Goal: Transaction & Acquisition: Purchase product/service

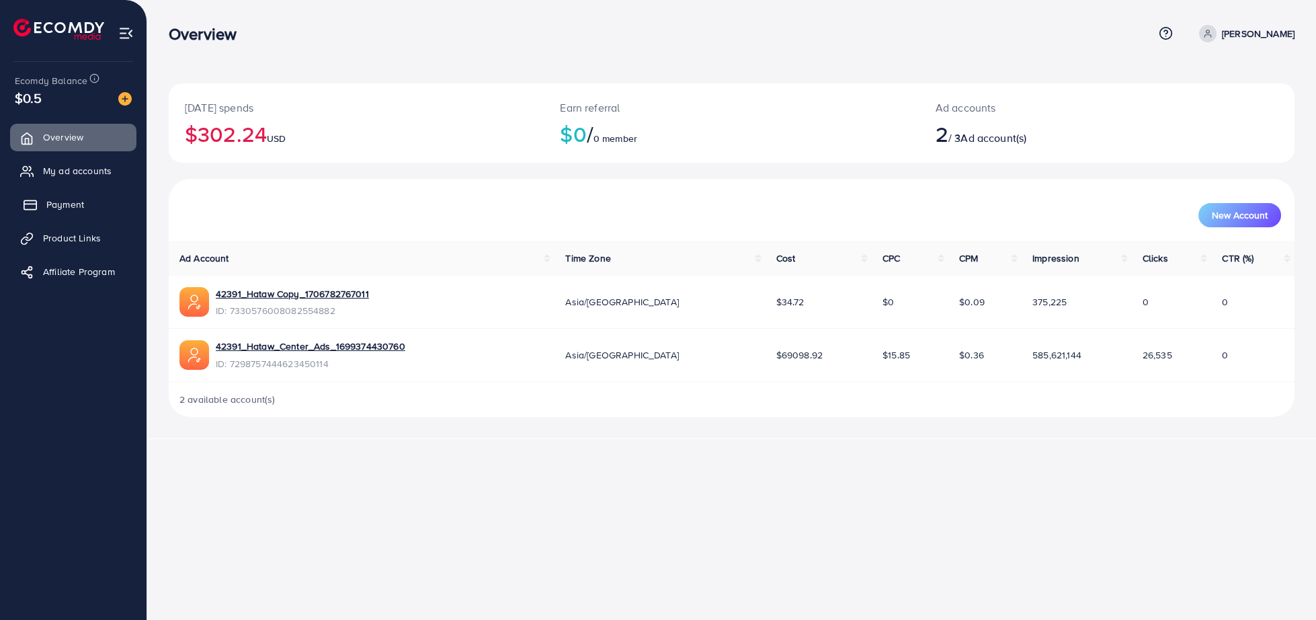
click at [46, 216] on link "Payment" at bounding box center [73, 204] width 126 height 27
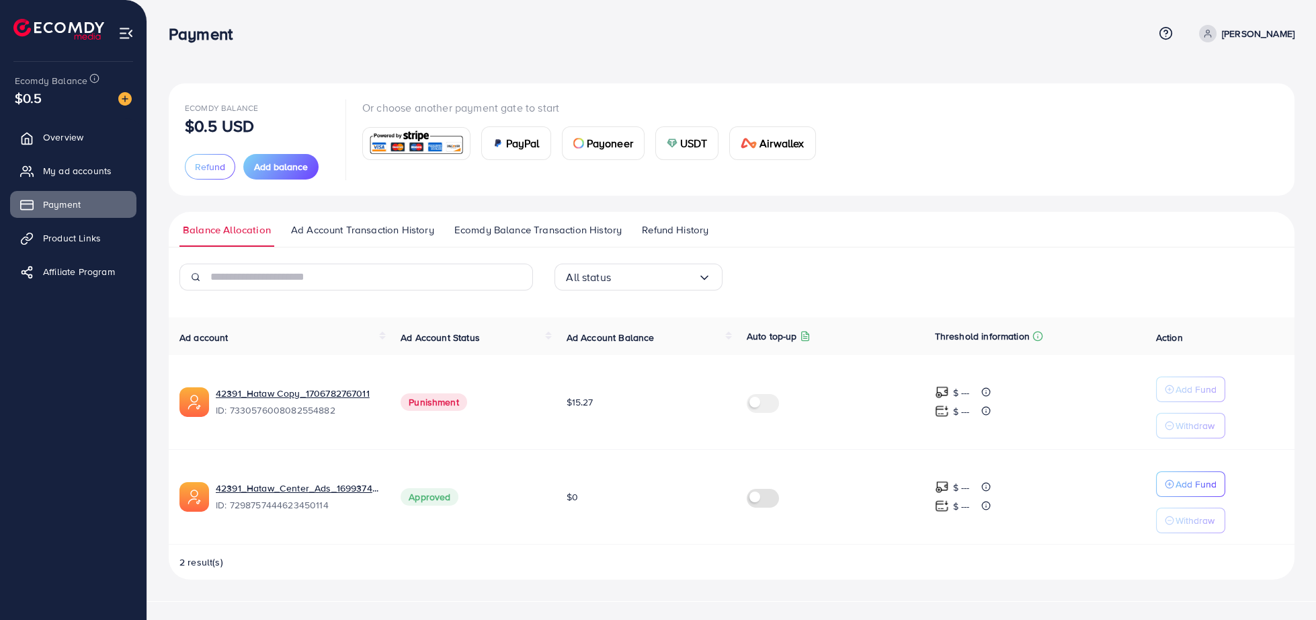
click at [907, 147] on div "Ecomdy Balance $0.5 USD Refund Add balance Or choose another payment gate to st…" at bounding box center [731, 139] width 1093 height 80
click at [980, 204] on div "Ecomdy Balance $0.5 USD Refund Add balance Or choose another payment gate to st…" at bounding box center [731, 331] width 1125 height 496
click at [284, 166] on span "Add balance" at bounding box center [281, 166] width 54 height 13
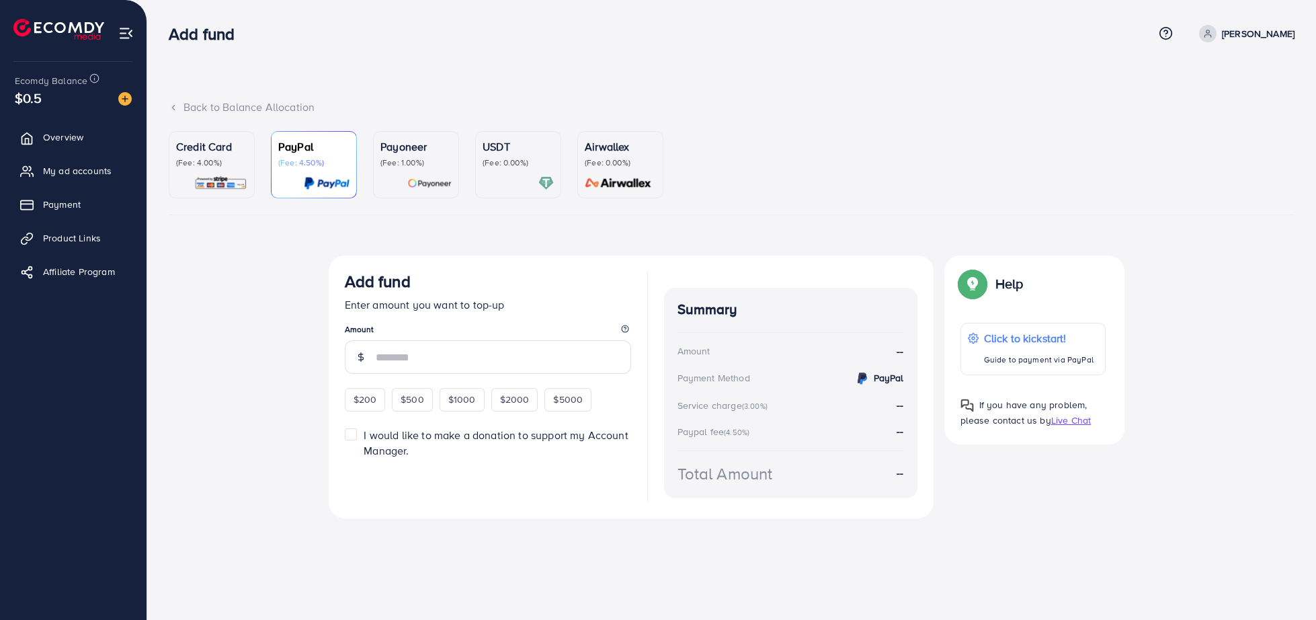
click at [213, 147] on p "Credit Card" at bounding box center [211, 146] width 71 height 16
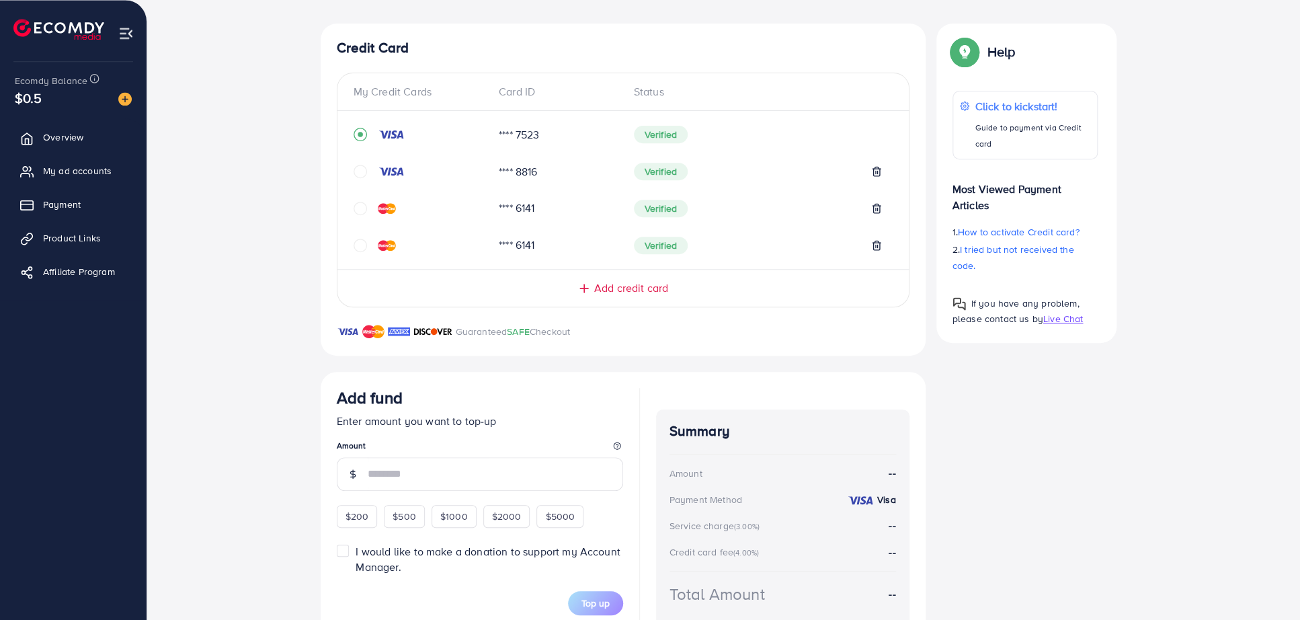
scroll to position [277, 0]
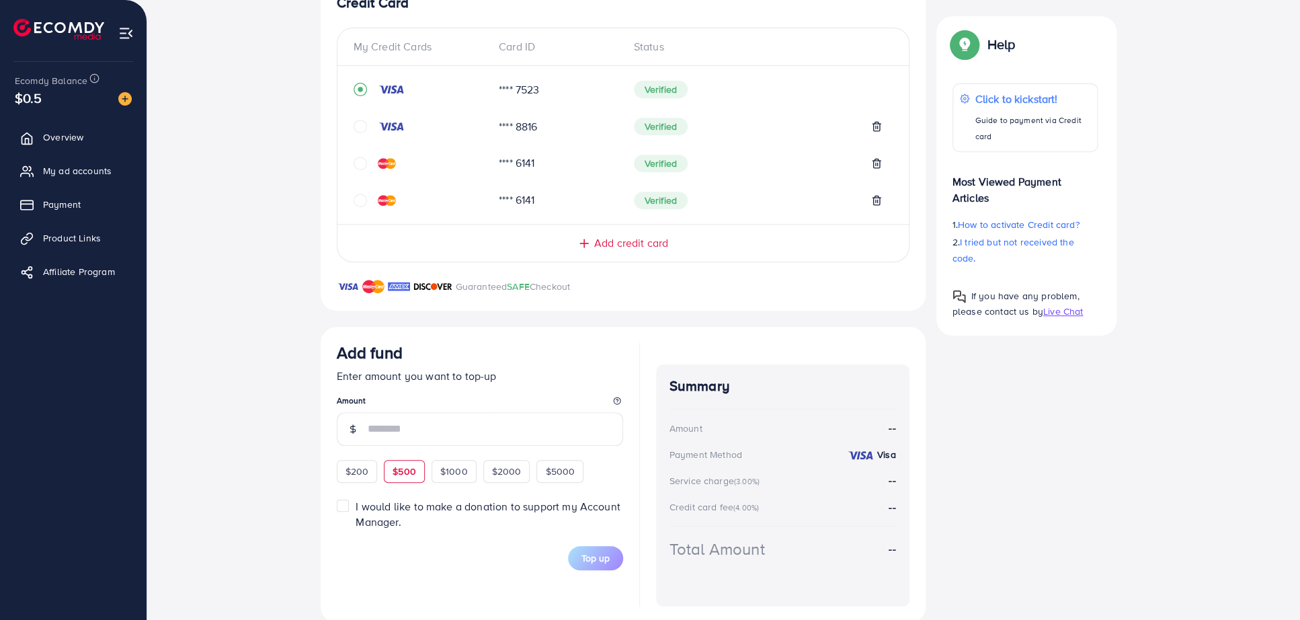
click at [409, 465] on div "$500" at bounding box center [404, 471] width 41 height 23
type input "***"
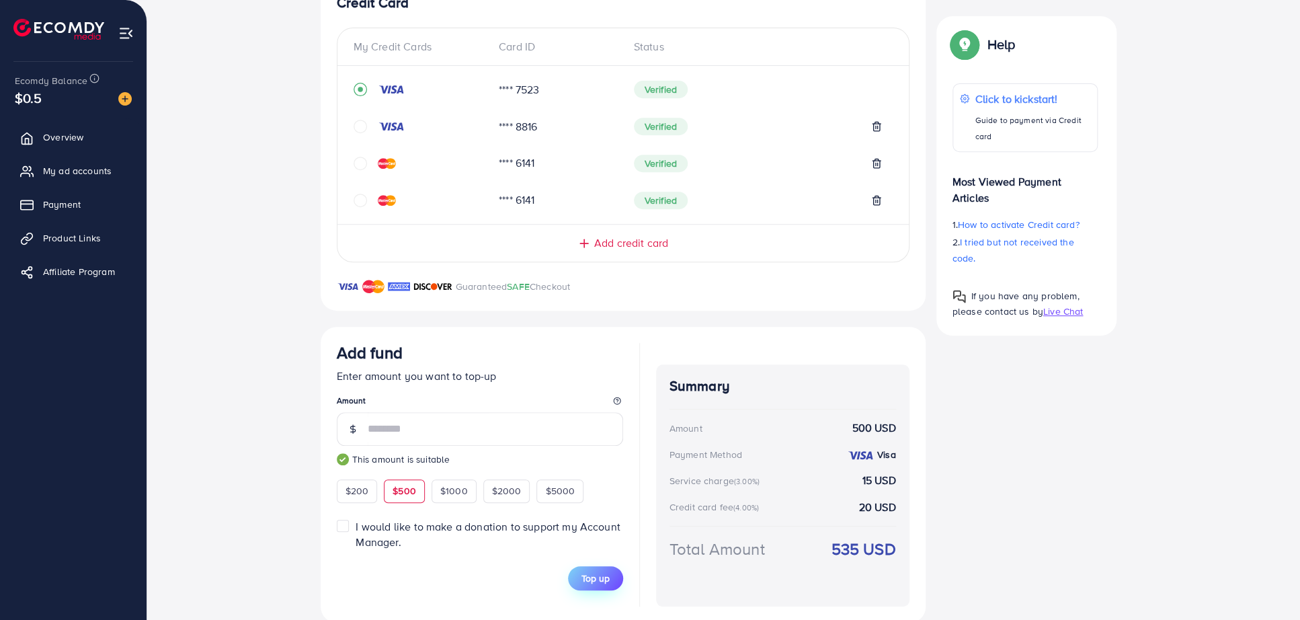
click at [587, 579] on span "Top up" at bounding box center [595, 577] width 28 height 13
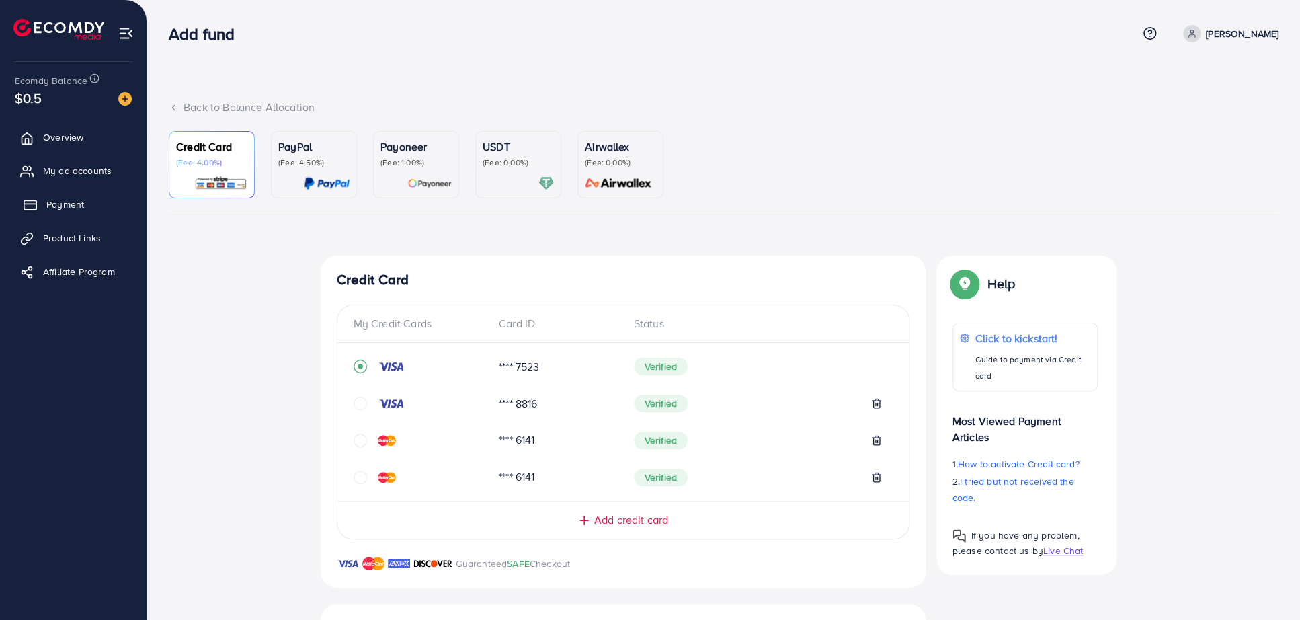
click at [42, 209] on link "Payment" at bounding box center [73, 204] width 126 height 27
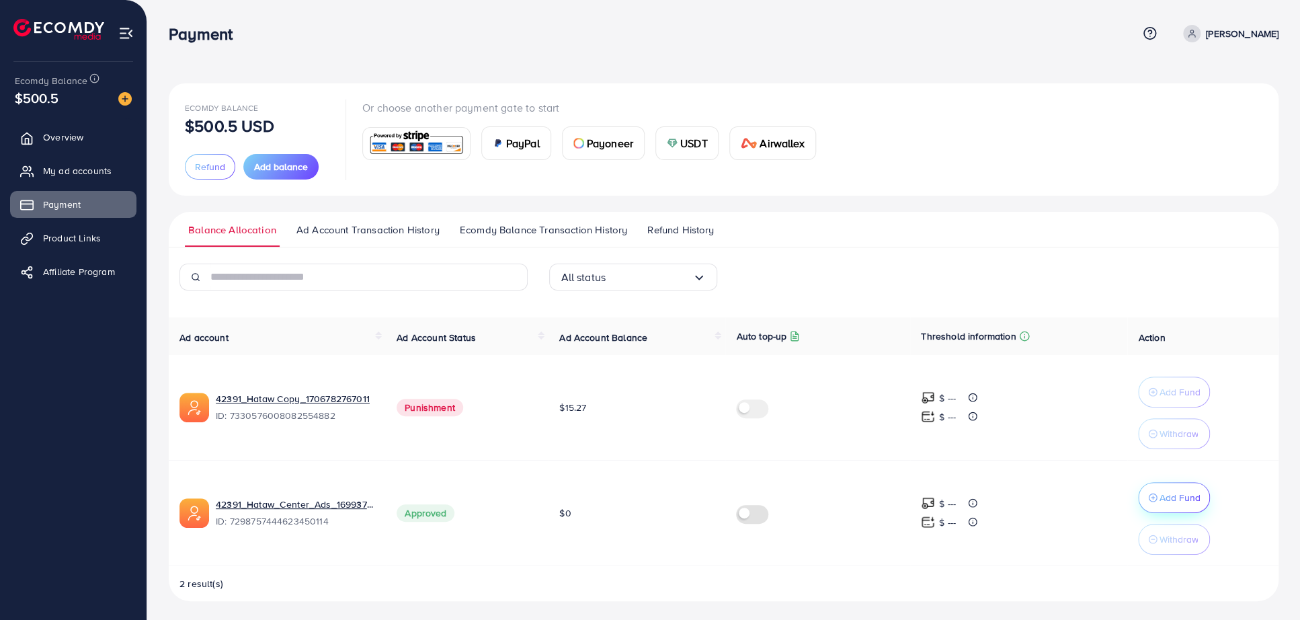
click at [1177, 502] on p "Add Fund" at bounding box center [1178, 497] width 41 height 16
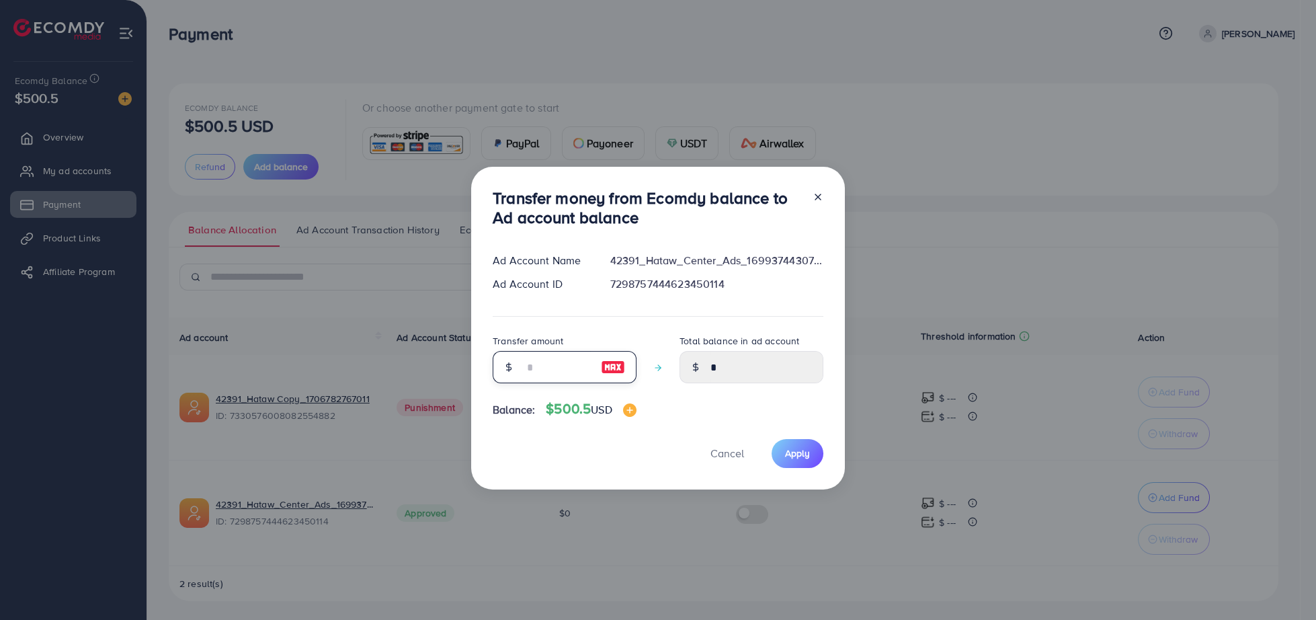
click at [556, 367] on input "number" at bounding box center [556, 367] width 67 height 32
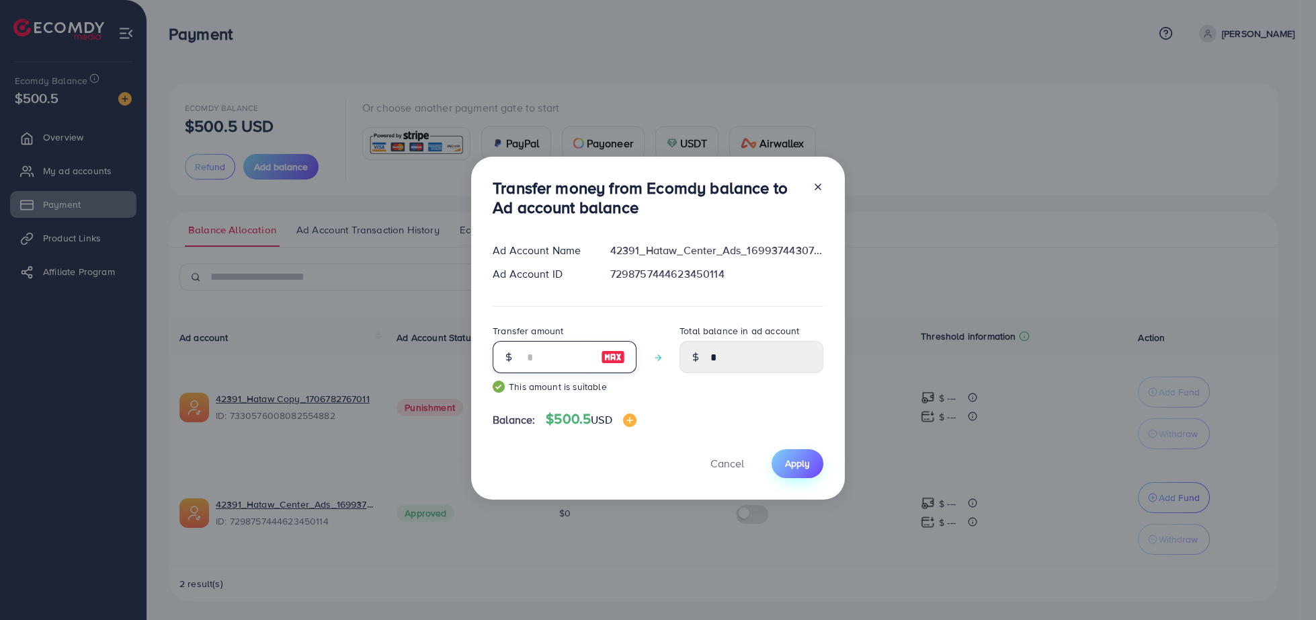
type input "***"
click at [790, 460] on span "Apply" at bounding box center [797, 462] width 25 height 13
